Goal: Answer question/provide support

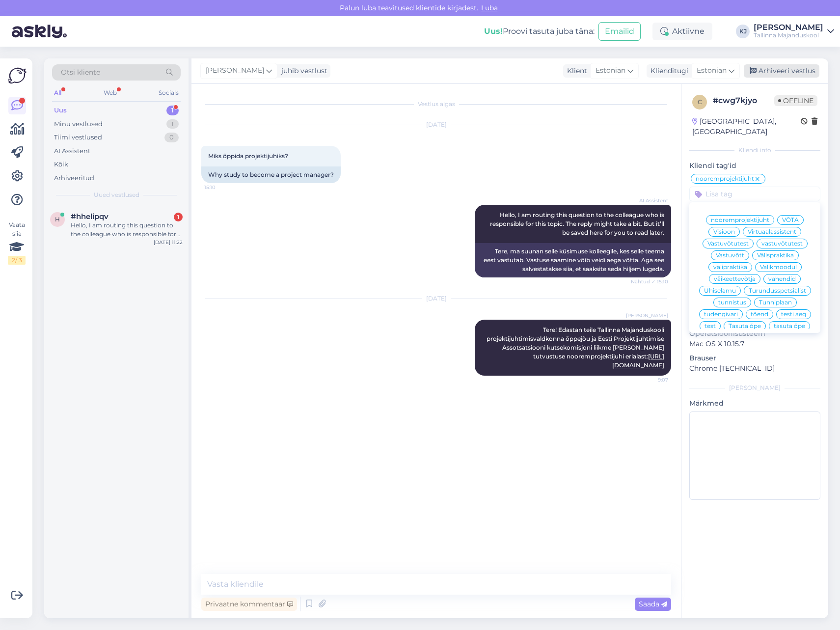
click at [775, 70] on div "Arhiveeri vestlus" at bounding box center [782, 70] width 76 height 13
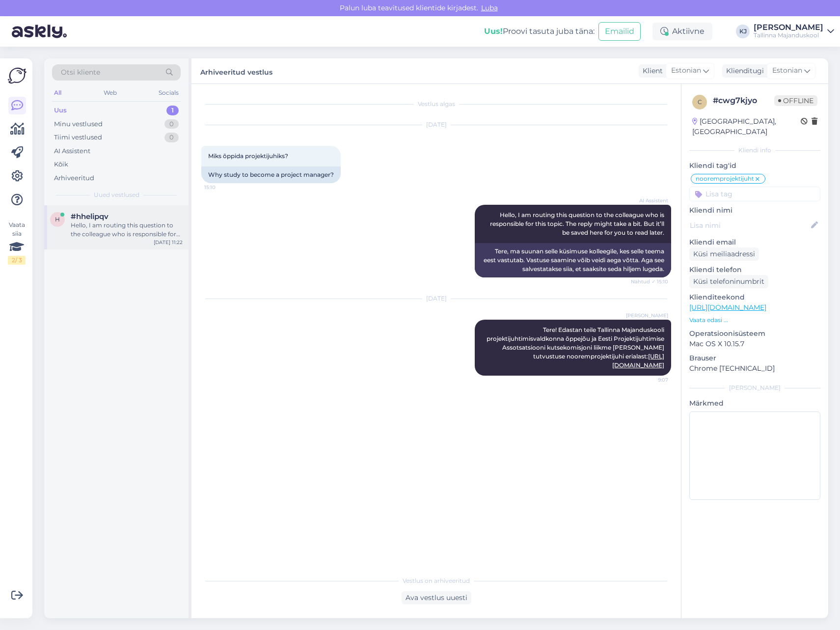
click at [124, 243] on div "h #hhelipqv Hello, I am routing this question to the colleague who is responsib…" at bounding box center [116, 227] width 144 height 44
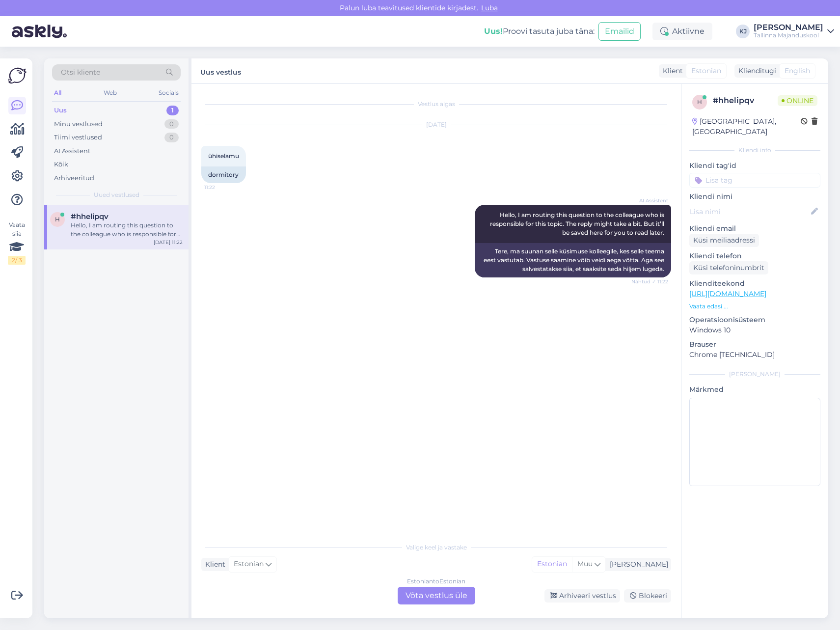
click at [420, 299] on div "Vestlus algas [DATE] ühiselamu 11:22 dormitory AI Assistent Hello, I am routing…" at bounding box center [440, 311] width 479 height 434
drag, startPoint x: 616, startPoint y: 219, endPoint x: 632, endPoint y: 220, distance: 16.2
click at [632, 220] on div "AI Assistent Hello, I am routing this question to the colleague who is responsi…" at bounding box center [573, 224] width 196 height 38
click at [638, 224] on span "Hello, I am routing this question to the colleague who is responsible for this …" at bounding box center [578, 223] width 176 height 25
click at [378, 366] on div "Vestlus algas [DATE] ühiselamu 11:22 dormitory AI Assistent Hello, I am routing…" at bounding box center [440, 311] width 479 height 434
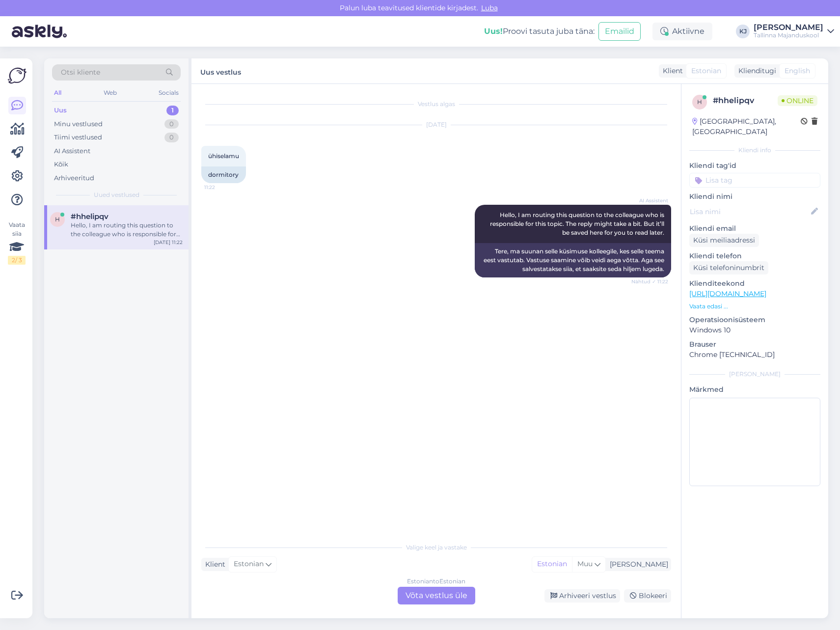
click at [388, 566] on div "Klient Estonian Mina Estonian Muu" at bounding box center [436, 564] width 470 height 13
click at [445, 600] on div "Estonian to Estonian Võta vestlus üle" at bounding box center [437, 596] width 78 height 18
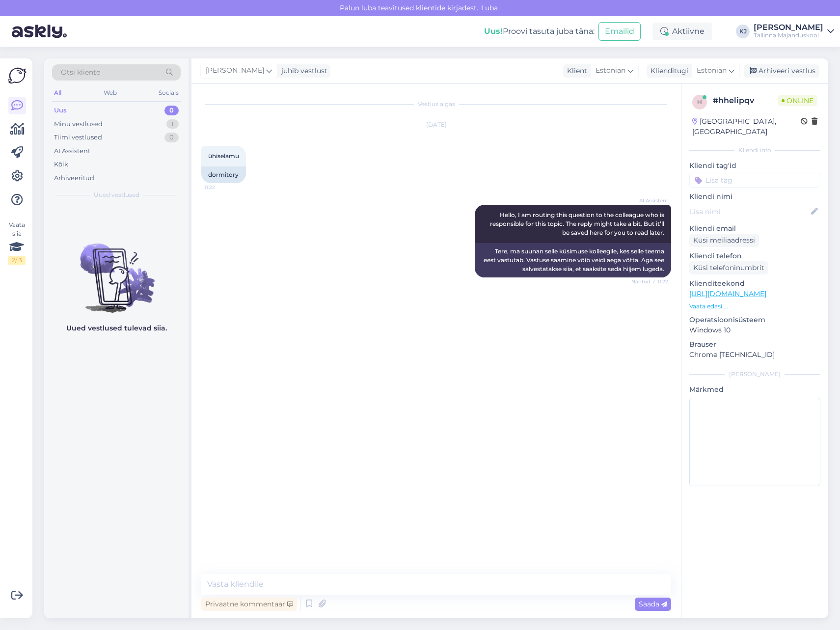
click at [451, 592] on textarea at bounding box center [436, 584] width 470 height 21
type textarea "T"
type textarea "Tere. Palun täpsustage küsimust."
click at [769, 75] on div "Arhiveeri vestlus" at bounding box center [782, 70] width 76 height 13
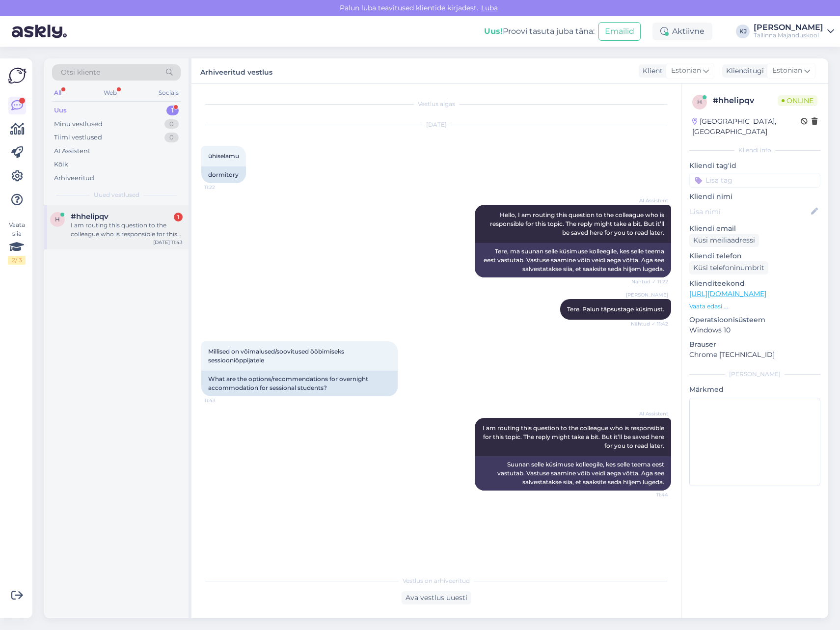
click at [108, 230] on div "I am routing this question to the colleague who is responsible for this topic. …" at bounding box center [127, 230] width 112 height 18
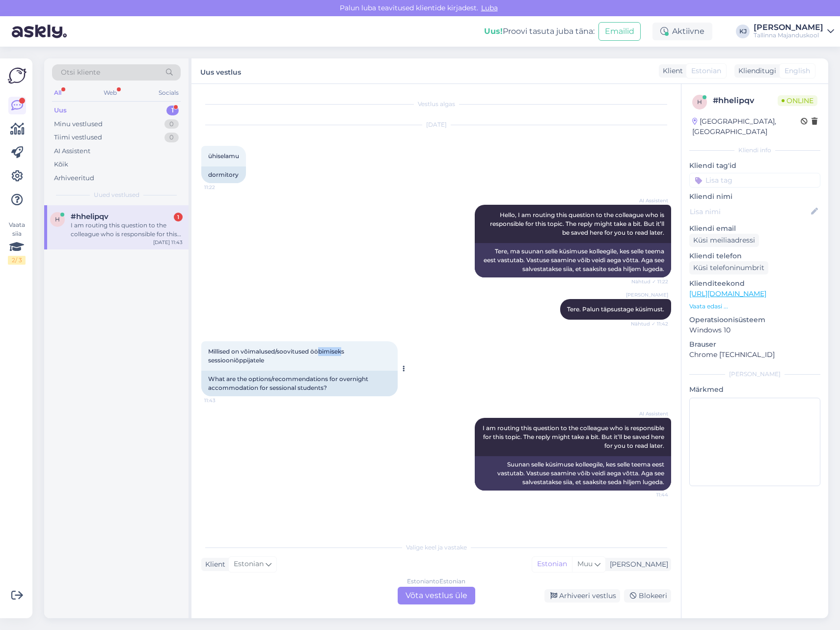
drag, startPoint x: 341, startPoint y: 350, endPoint x: 305, endPoint y: 353, distance: 35.4
click at [312, 352] on span "Millised on võimalused/soovitused ööbimiseks sessiooniõppijatele" at bounding box center [276, 356] width 137 height 16
click at [299, 354] on span "Millised on võimalused/soovitused ööbimiseks sessiooniõppijatele" at bounding box center [276, 356] width 137 height 16
drag, startPoint x: 291, startPoint y: 355, endPoint x: 334, endPoint y: 355, distance: 43.2
click at [320, 355] on div "Millised on võimalused/soovitused ööbimiseks sessiooniõppijatele 11:43" at bounding box center [299, 355] width 196 height 29
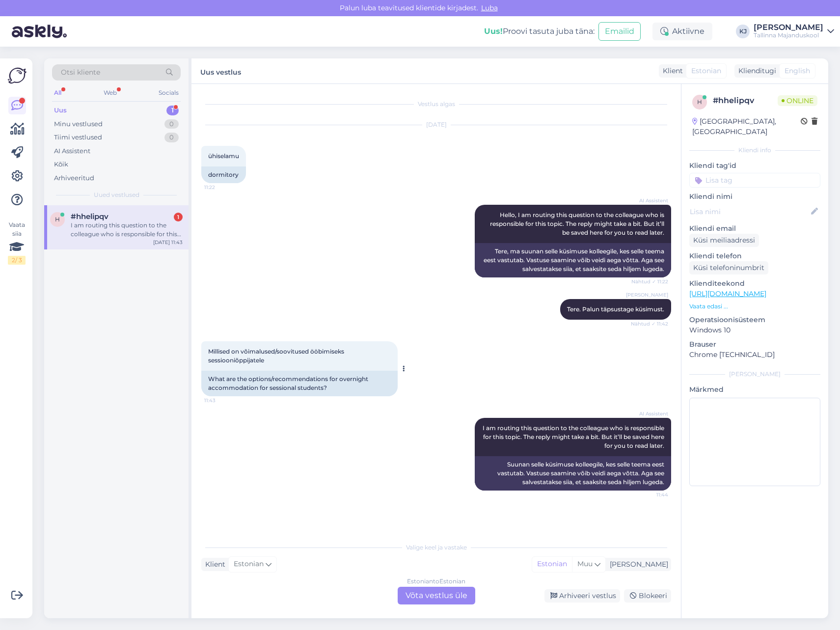
click at [343, 355] on div "Millised on võimalused/soovitused ööbimiseks sessiooniõppijatele 11:43" at bounding box center [299, 355] width 196 height 29
drag, startPoint x: 325, startPoint y: 355, endPoint x: 273, endPoint y: 361, distance: 51.9
click at [277, 360] on div "Millised on võimalused/soovitused ööbimiseks sessiooniõppijatele 11:43" at bounding box center [299, 355] width 196 height 29
click at [273, 361] on div "Millised on võimalused/soovitused ööbimiseks sessiooniõppijatele 11:43" at bounding box center [299, 355] width 196 height 29
click at [445, 593] on div "Estonian to Estonian Võta vestlus üle" at bounding box center [437, 596] width 78 height 18
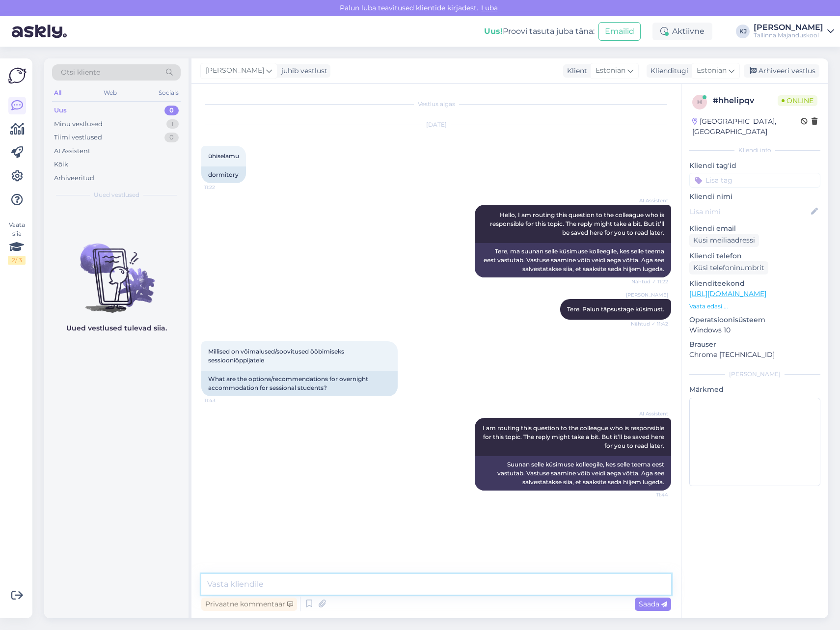
click at [448, 578] on textarea at bounding box center [436, 584] width 470 height 21
click at [417, 596] on div "Privaatne kommentaar Saada" at bounding box center [436, 603] width 470 height 19
click at [418, 590] on textarea at bounding box center [436, 584] width 470 height 21
click at [430, 583] on textarea at bounding box center [436, 584] width 470 height 21
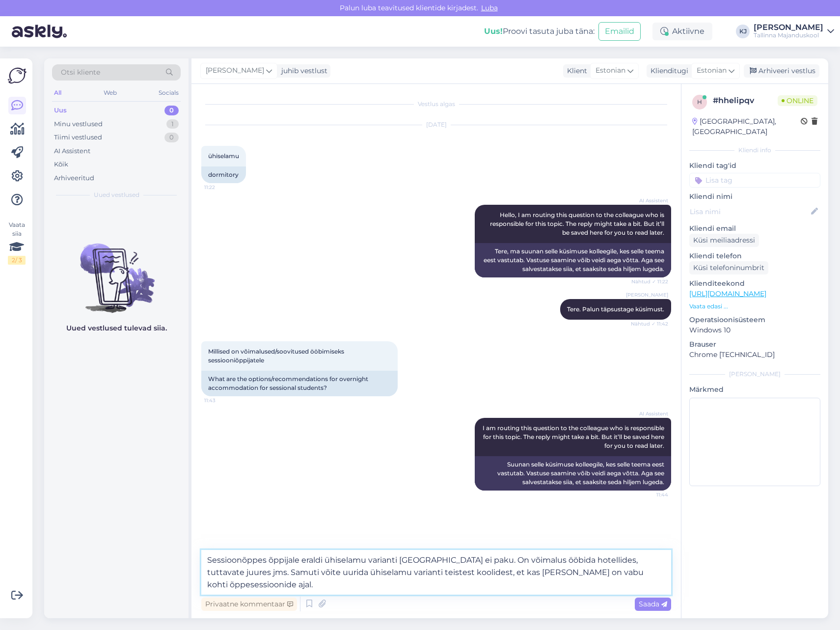
click at [432, 585] on textarea "Sessioonõppes õppijale eraldi ühiselamu varianti [GEOGRAPHIC_DATA] ei paku. On …" at bounding box center [436, 572] width 470 height 45
click at [434, 586] on textarea "Sessioonõppes õppijale eraldi ühiselamu varianti [GEOGRAPHIC_DATA] ei paku. On …" at bounding box center [436, 572] width 470 height 45
click at [625, 570] on textarea "Sessioonõppes õppijale eraldi ühiselamu varianti [GEOGRAPHIC_DATA] ei paku. On …" at bounding box center [436, 572] width 470 height 45
drag, startPoint x: 320, startPoint y: 585, endPoint x: 293, endPoint y: 585, distance: 27.0
click at [293, 585] on textarea "Sessioonõppes õppijale eraldi ühiselamu varianti [GEOGRAPHIC_DATA] ei paku. On …" at bounding box center [436, 572] width 470 height 45
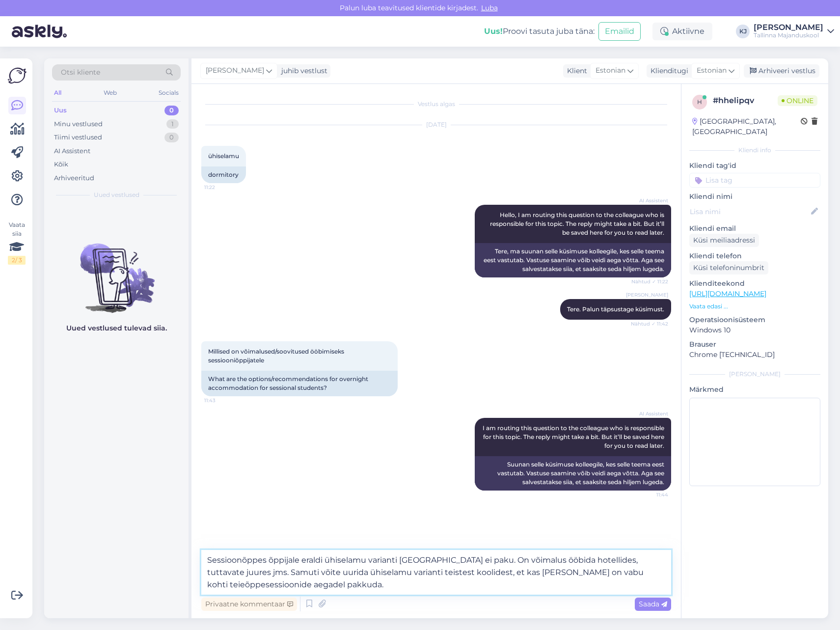
click at [490, 556] on textarea "Sessioonõppes õppijale eraldi ühiselamu varianti [GEOGRAPHIC_DATA] ei paku. On …" at bounding box center [436, 572] width 470 height 45
click at [389, 586] on textarea "Sessioonõppes õppijale eraldi ühiselamu varianti [GEOGRAPHIC_DATA] kahjuks ei p…" at bounding box center [436, 572] width 470 height 45
click at [388, 586] on textarea "Sessioonõppes õppijale eraldi ühiselamu varianti [GEOGRAPHIC_DATA] kahjuks ei p…" at bounding box center [436, 572] width 470 height 45
click at [223, 585] on textarea "Sessioonõppes õppijale eraldi ühiselamu varianti [GEOGRAPHIC_DATA] kahjuks ei p…" at bounding box center [436, 572] width 470 height 45
click at [420, 581] on textarea "Sessioonõppes õppijale eraldi ühiselamu varianti [GEOGRAPHIC_DATA] kahjuks ei p…" at bounding box center [436, 572] width 470 height 45
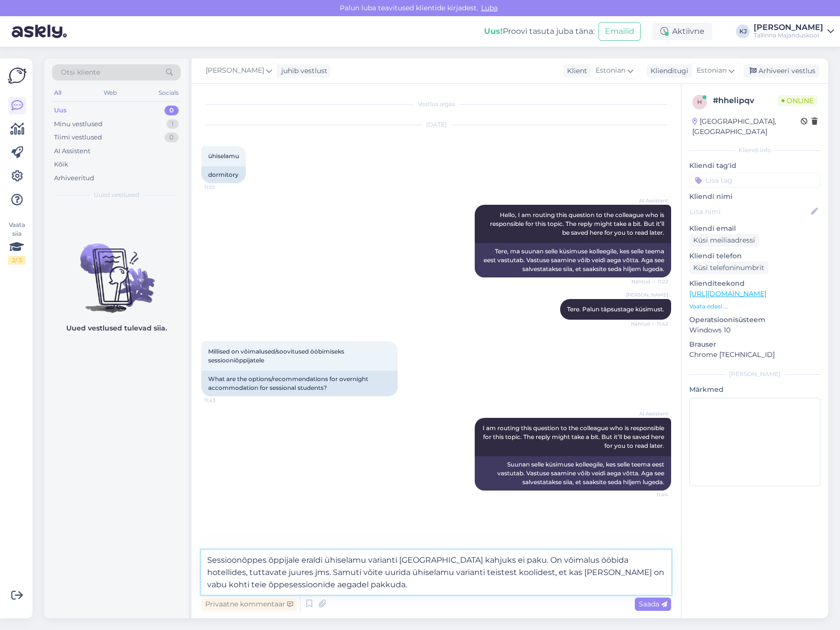
click at [517, 585] on textarea "Sessioonõppes õppijale eraldi ühiselamu varianti [GEOGRAPHIC_DATA] kahjuks ei p…" at bounding box center [436, 572] width 470 height 45
drag, startPoint x: 664, startPoint y: 603, endPoint x: 277, endPoint y: 587, distance: 386.7
click at [277, 587] on div "Sessioonõppes õppijale eraldi ühiselamu varianti [GEOGRAPHIC_DATA] kahjuks ei p…" at bounding box center [436, 581] width 470 height 63
click at [315, 569] on textarea "Sessioonõppes õppijale eraldi ühiselamu varianti [GEOGRAPHIC_DATA] kahjuks ei p…" at bounding box center [436, 572] width 470 height 45
click at [376, 584] on textarea "Sessioonõppes õppijale eraldi ühiselamu varianti [GEOGRAPHIC_DATA] kahjuks ei p…" at bounding box center [436, 572] width 470 height 45
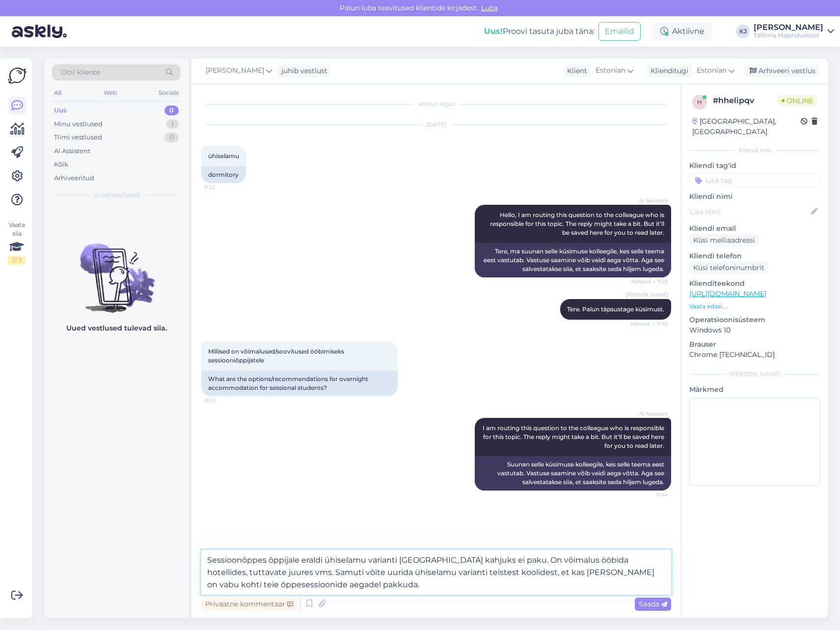
click at [388, 586] on textarea "Sessioonõppes õppijale eraldi ühiselamu varianti [GEOGRAPHIC_DATA] kahjuks ei p…" at bounding box center [436, 572] width 470 height 45
type textarea "Sessioonõppes õppijale eraldi ühiselamu varianti [GEOGRAPHIC_DATA] kahjuks ei p…"
click at [665, 604] on icon at bounding box center [664, 604] width 6 height 6
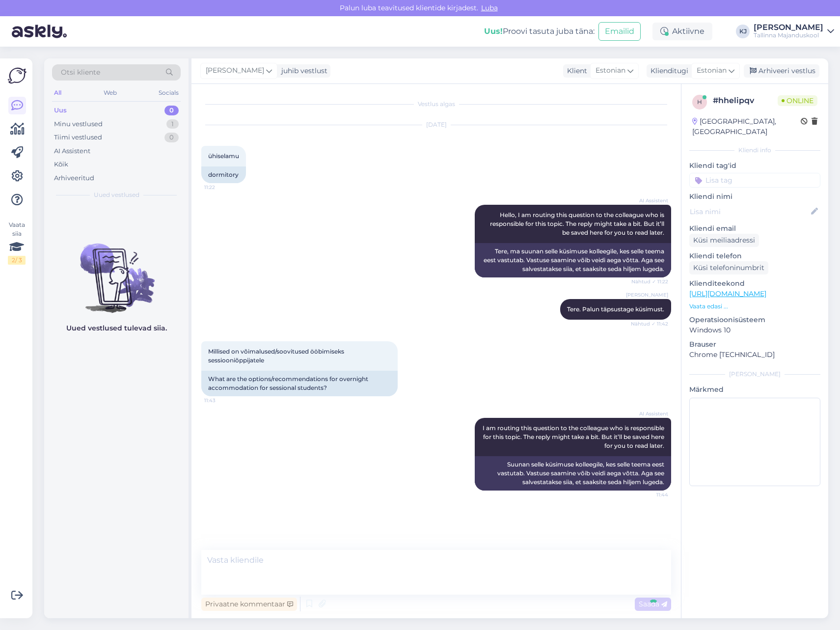
scroll to position [14, 0]
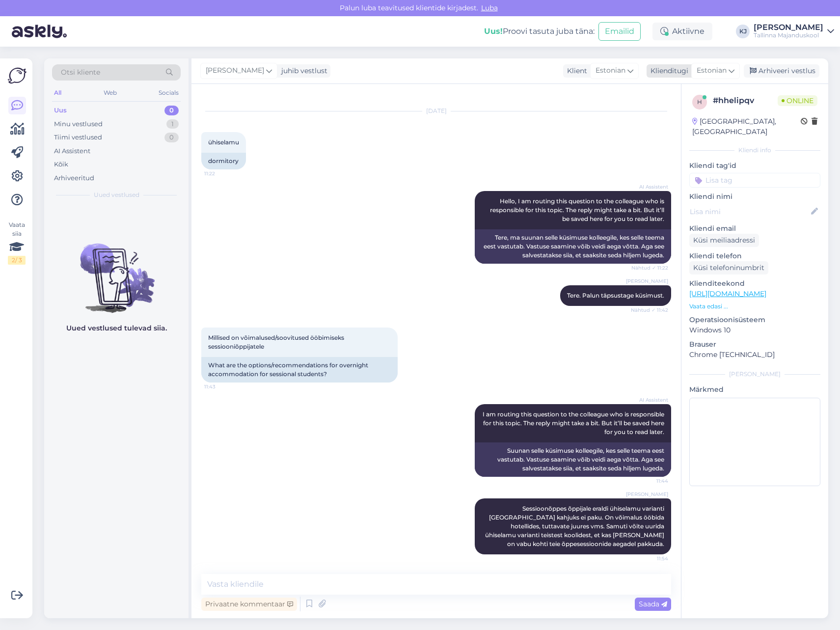
click at [792, 74] on div "Arhiveeri vestlus" at bounding box center [782, 70] width 76 height 13
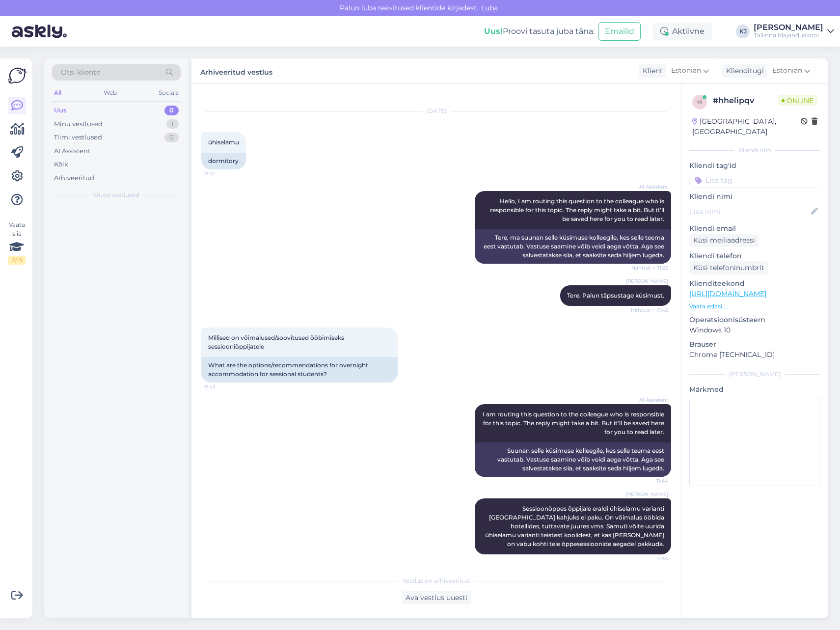
scroll to position [17, 0]
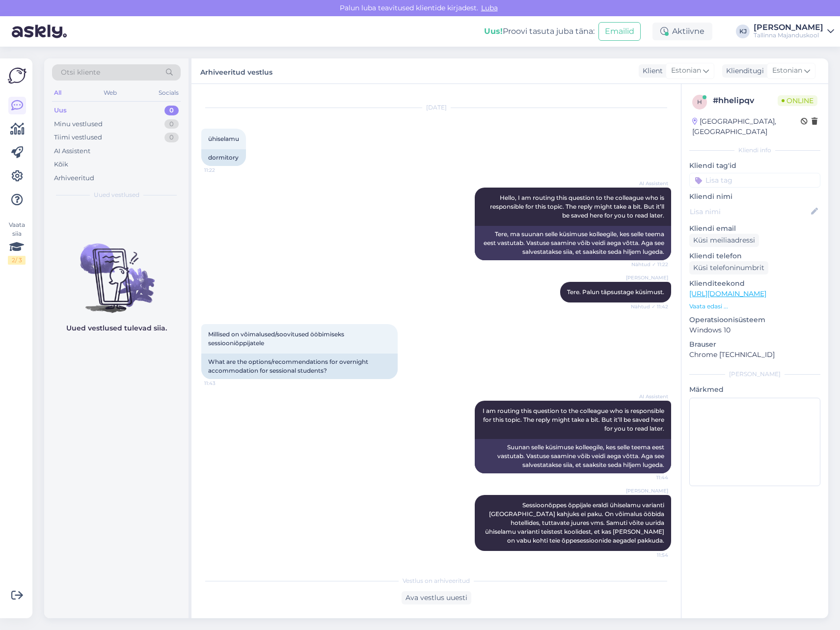
click at [744, 173] on input at bounding box center [754, 180] width 131 height 15
type input "ühiselamu"
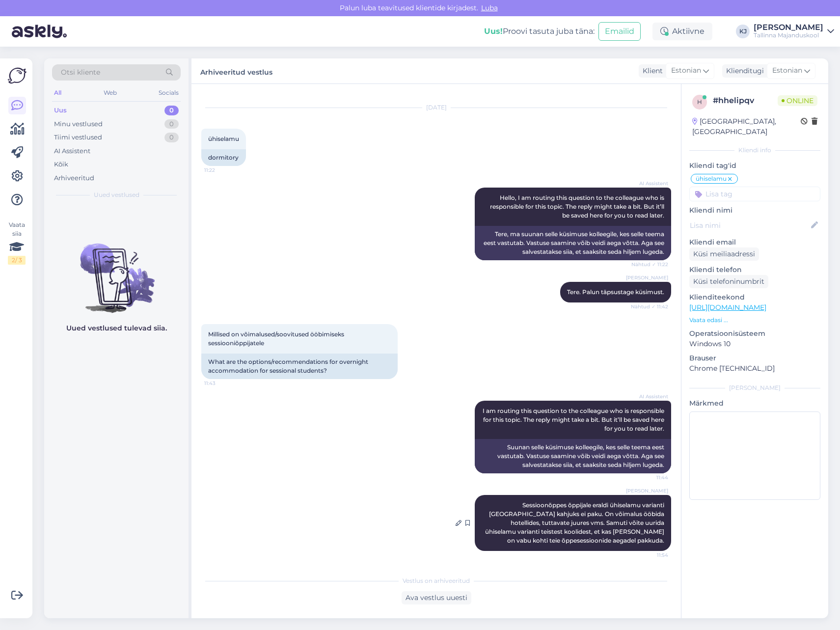
click at [539, 527] on div "[PERSON_NAME] õppijale eraldi ühiselamu varianti [GEOGRAPHIC_DATA] kahjuks ei p…" at bounding box center [573, 523] width 196 height 56
